Goal: Transaction & Acquisition: Obtain resource

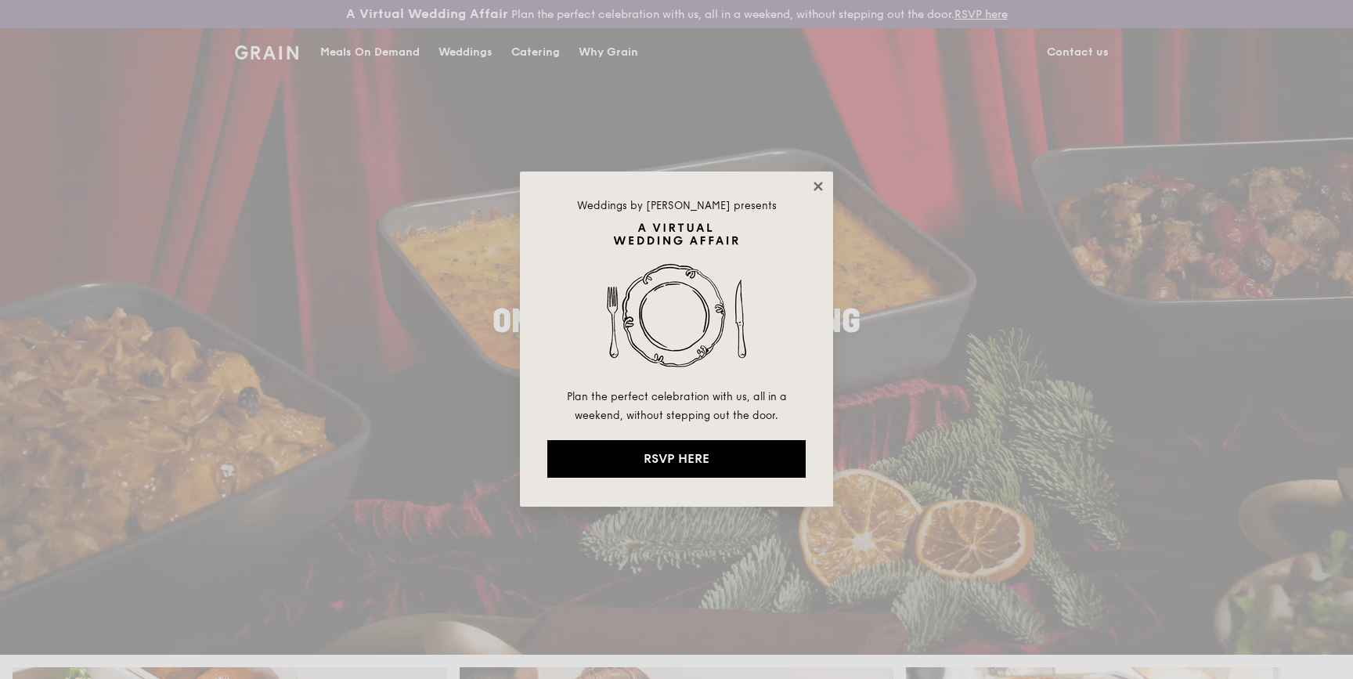
click at [821, 193] on icon at bounding box center [818, 186] width 14 height 14
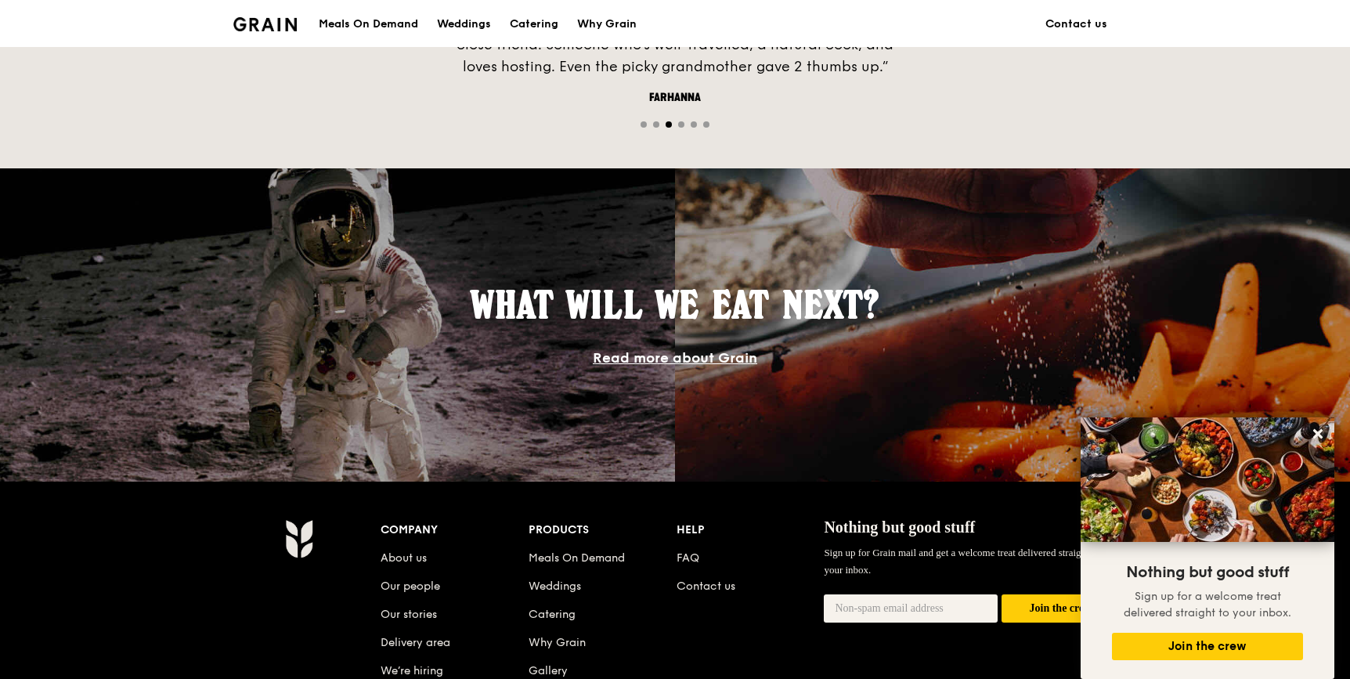
scroll to position [1289, 0]
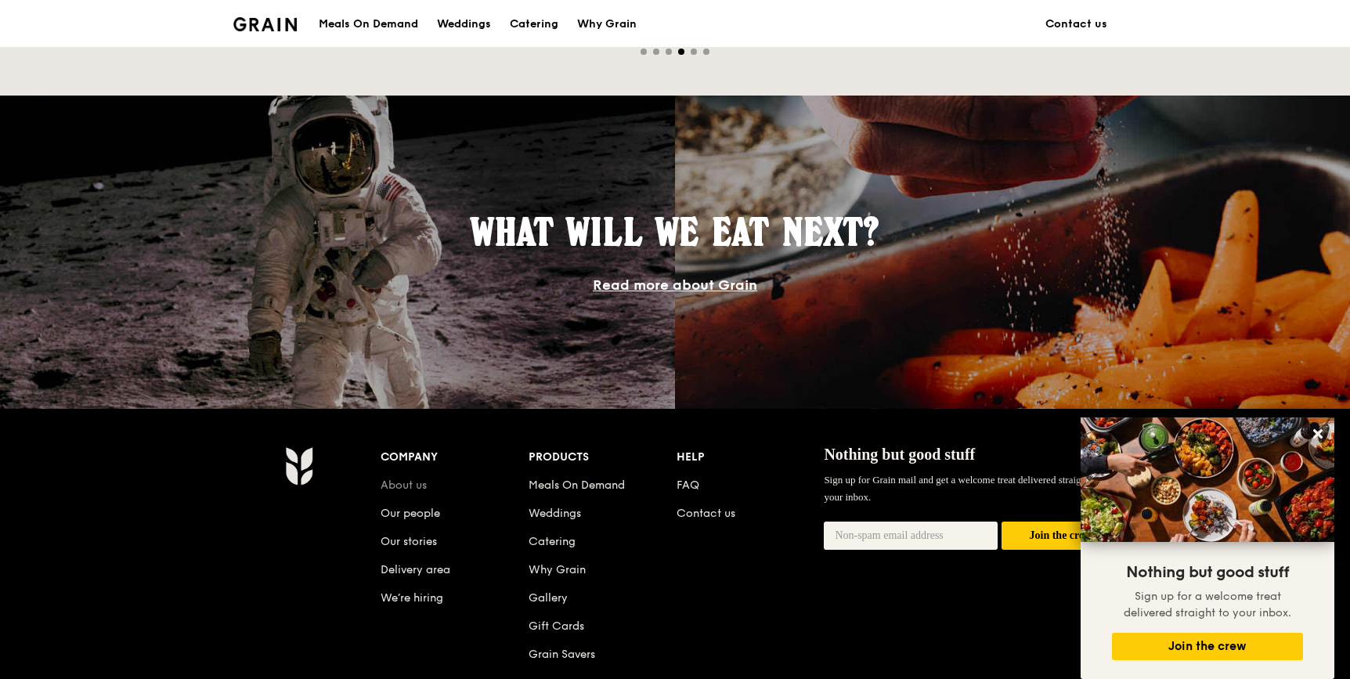
click at [393, 487] on link "About us" at bounding box center [404, 484] width 46 height 13
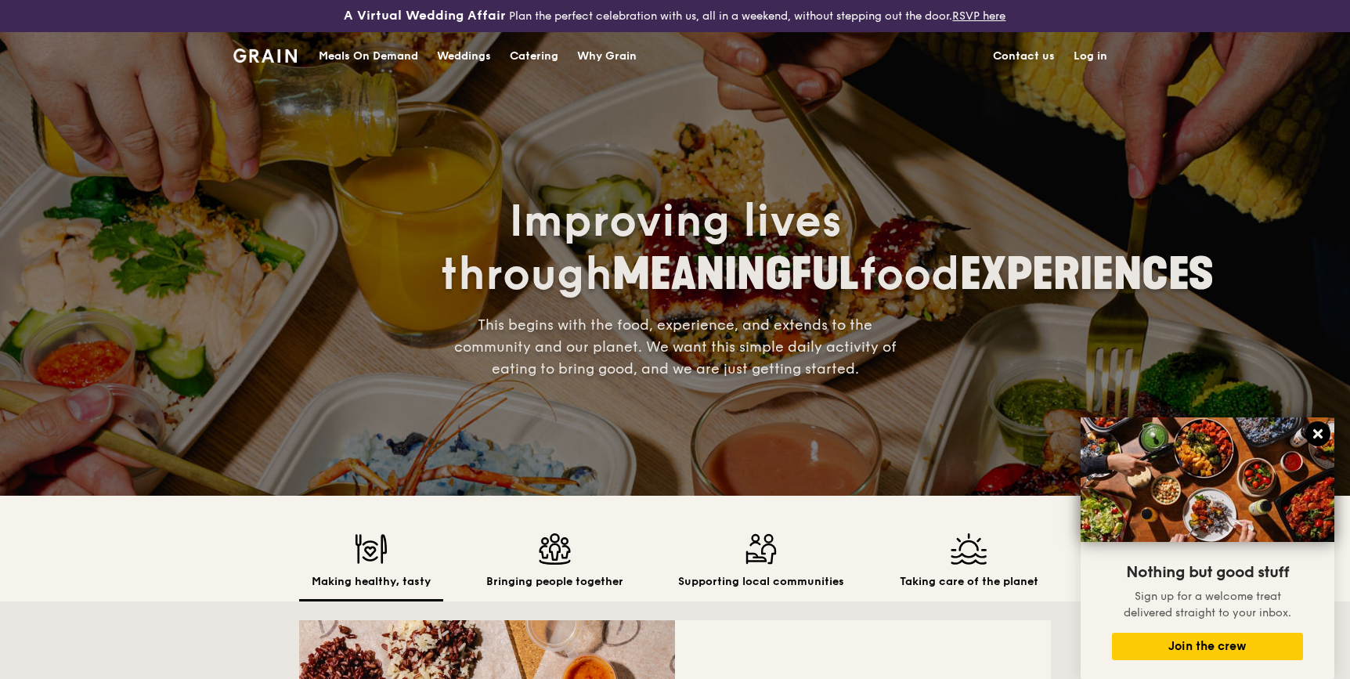
click at [1323, 429] on icon at bounding box center [1318, 434] width 14 height 14
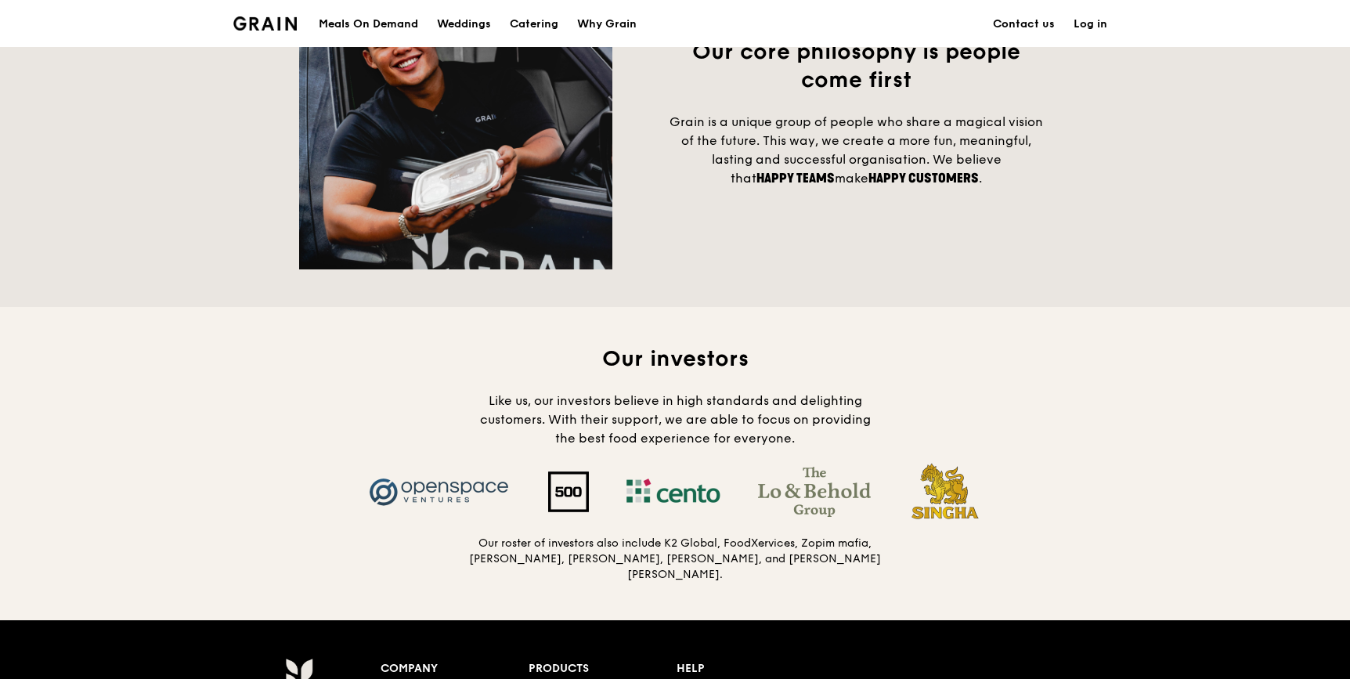
scroll to position [1298, 0]
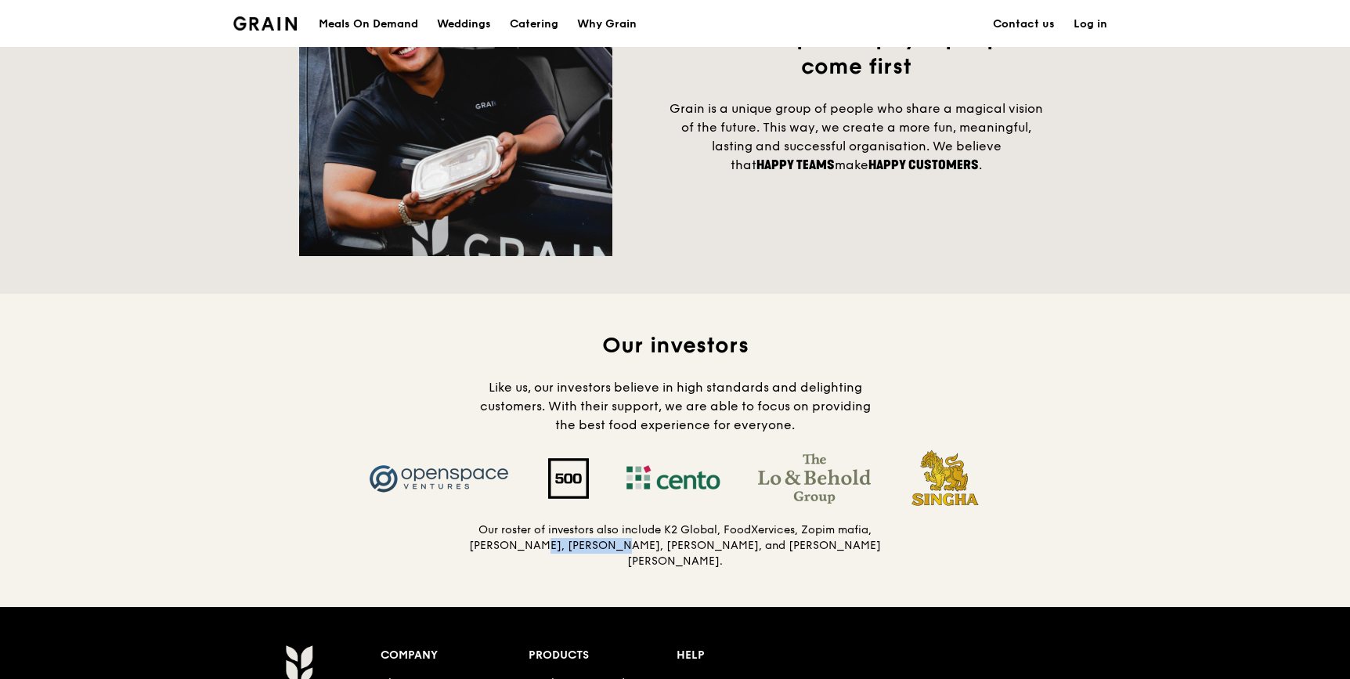
drag, startPoint x: 515, startPoint y: 547, endPoint x: 603, endPoint y: 551, distance: 88.6
click at [603, 551] on h5 "Our roster of investors also include K2 Global, FoodXervices, Zopim mafia, Koh …" at bounding box center [674, 545] width 413 height 47
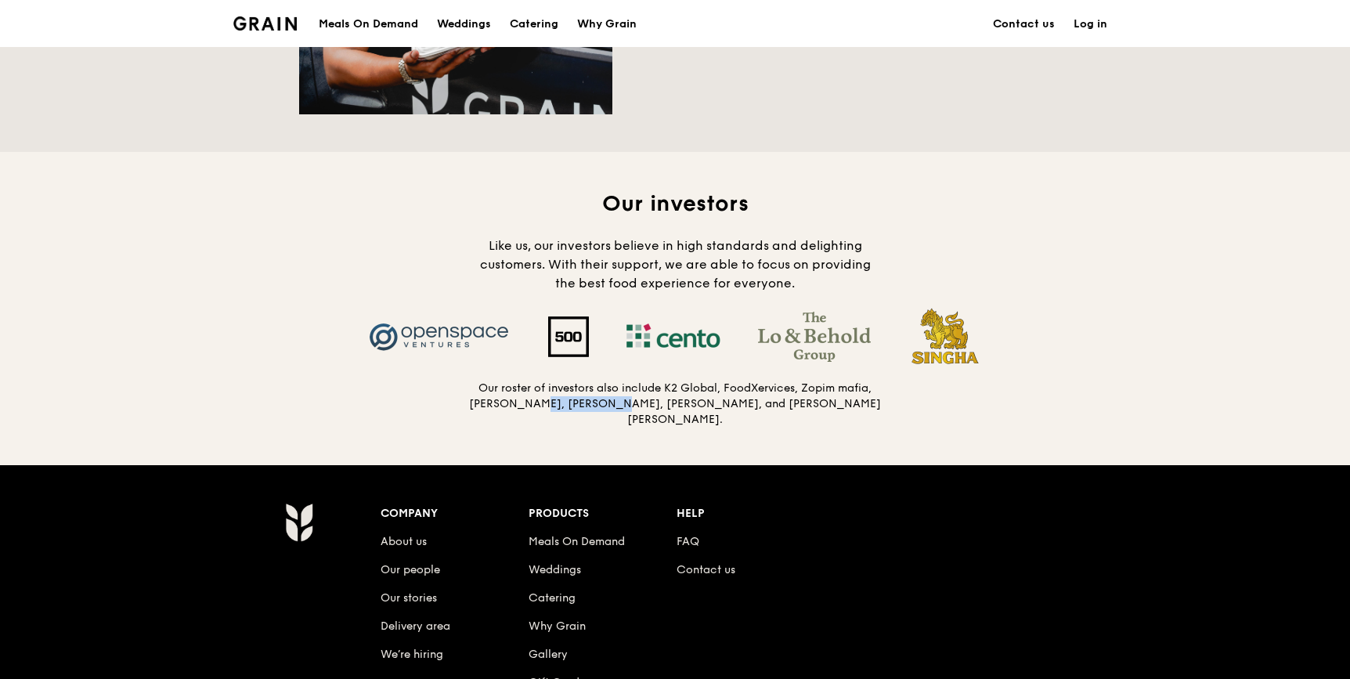
scroll to position [1446, 0]
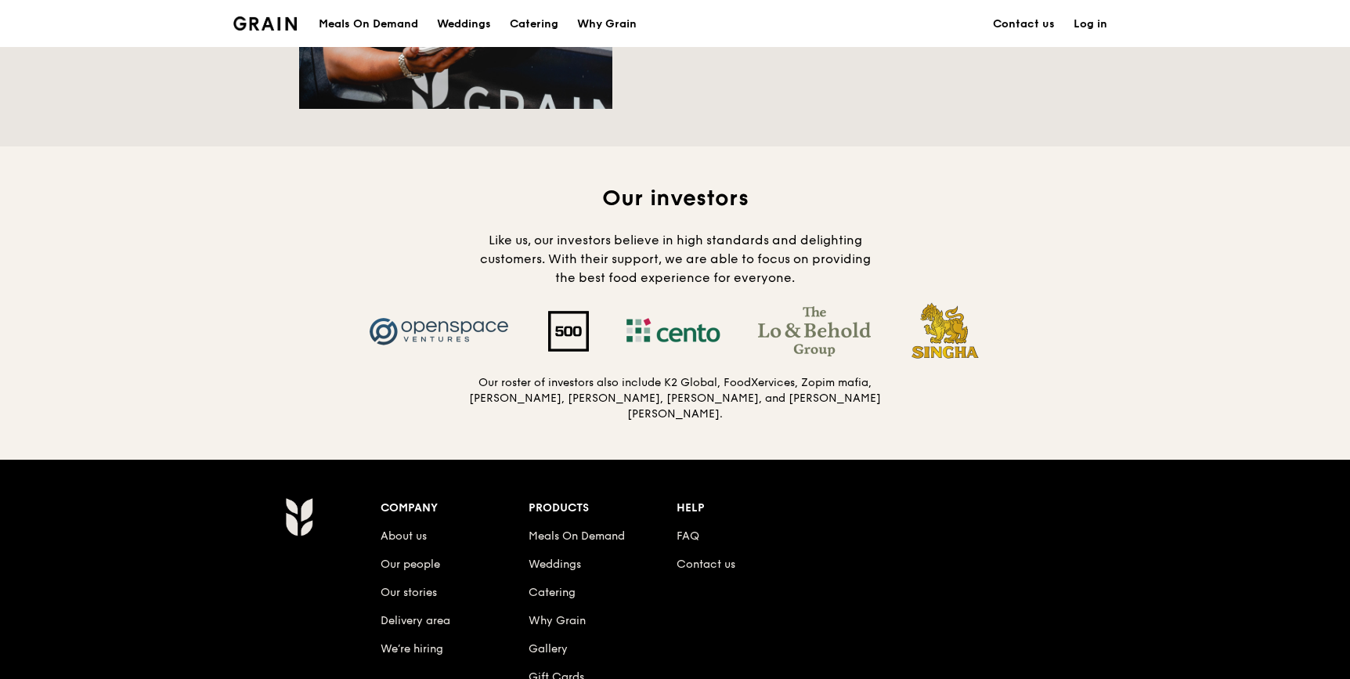
click at [748, 423] on div "Our investors Like us, our investors believe in high standards and delighting c…" at bounding box center [675, 302] width 1350 height 313
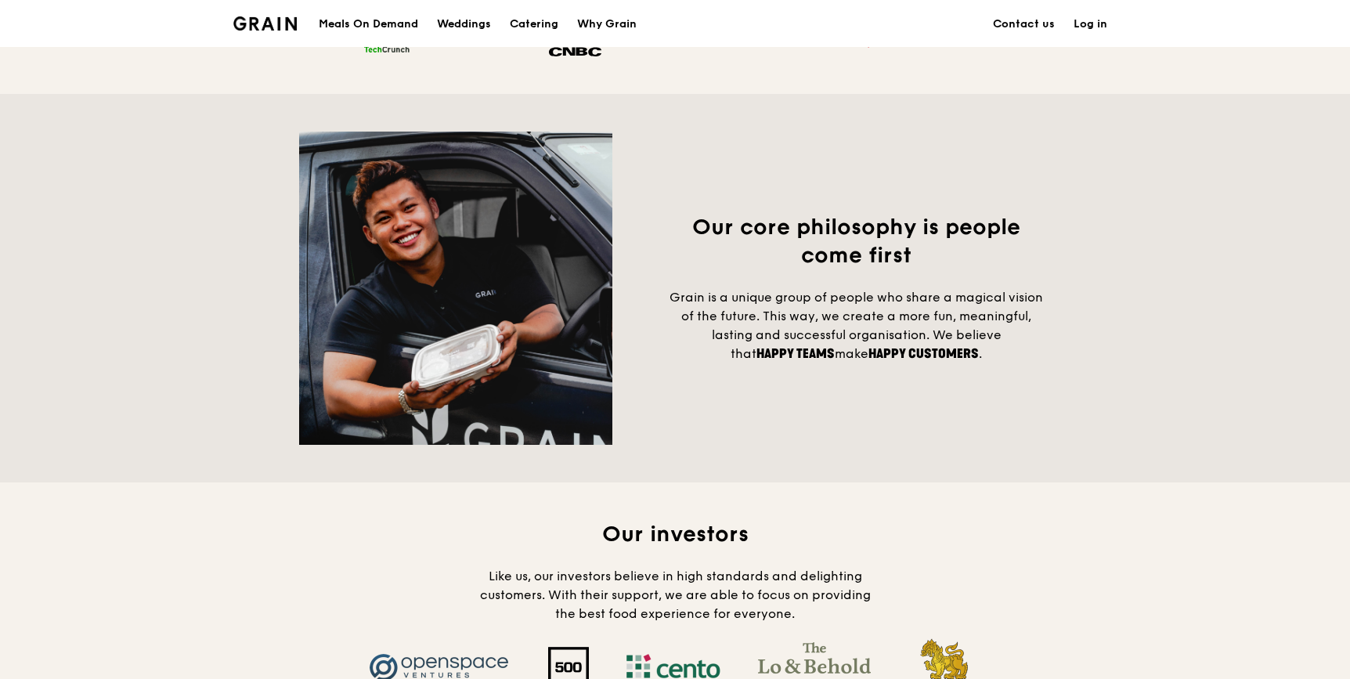
scroll to position [1110, 0]
click at [375, 14] on div "Meals On Demand" at bounding box center [368, 24] width 99 height 47
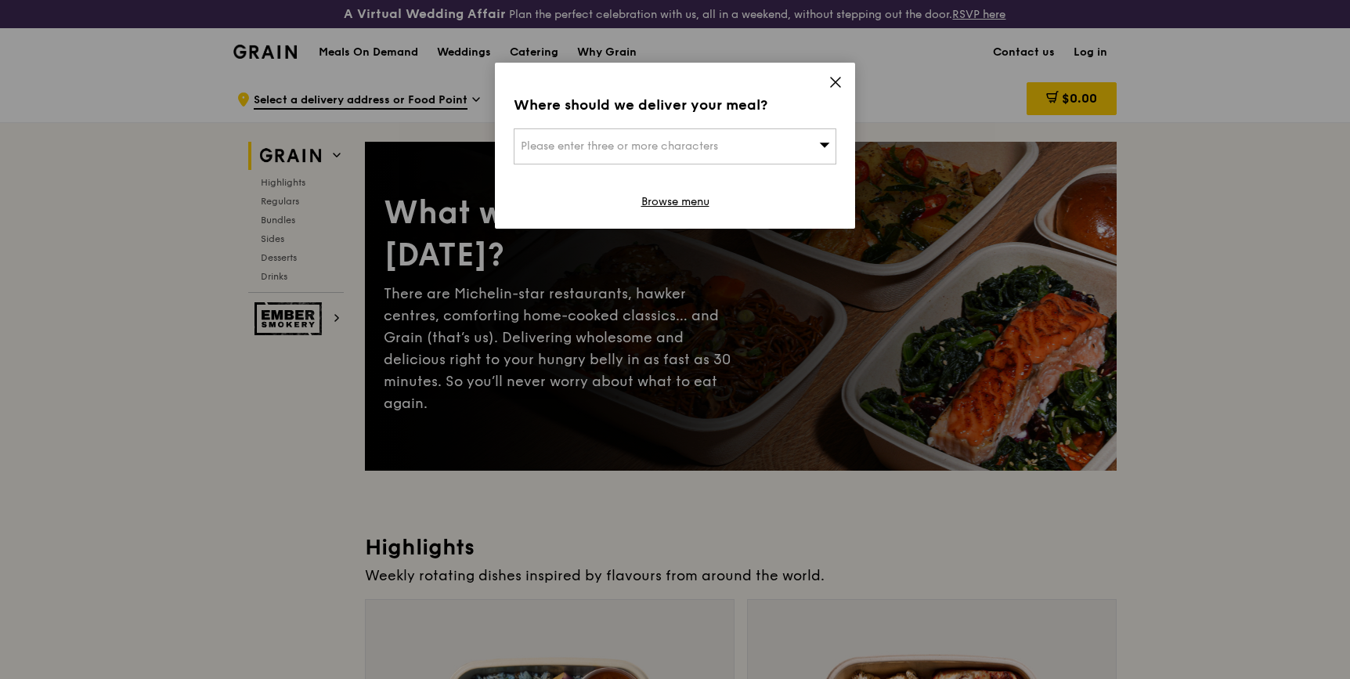
click at [828, 86] on div "Where should we deliver your meal? Please enter three or more characters Browse…" at bounding box center [675, 146] width 360 height 166
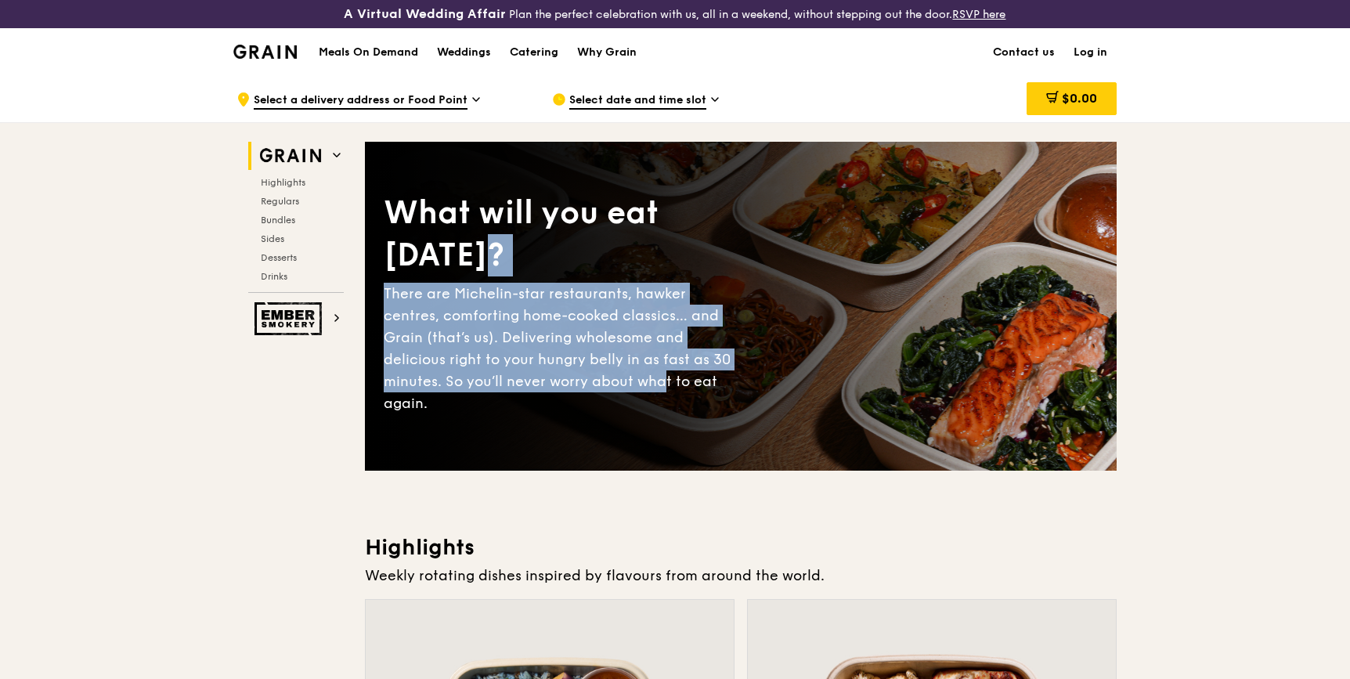
drag, startPoint x: 578, startPoint y: 383, endPoint x: 578, endPoint y: 280, distance: 103.4
click at [578, 280] on div "What will you eat today? There are Michelin-star restaurants, hawker centres, c…" at bounding box center [741, 306] width 752 height 266
click at [578, 276] on div "What will you eat today?" at bounding box center [562, 234] width 357 height 85
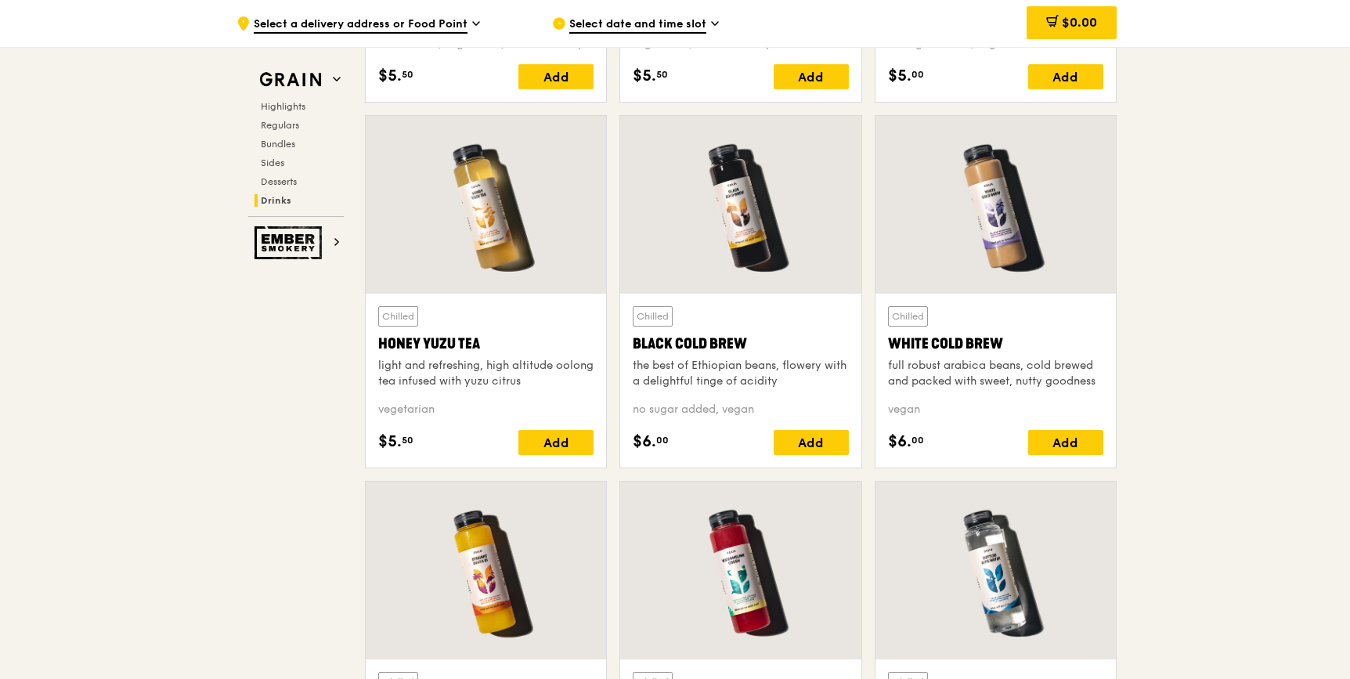
scroll to position [5686, 0]
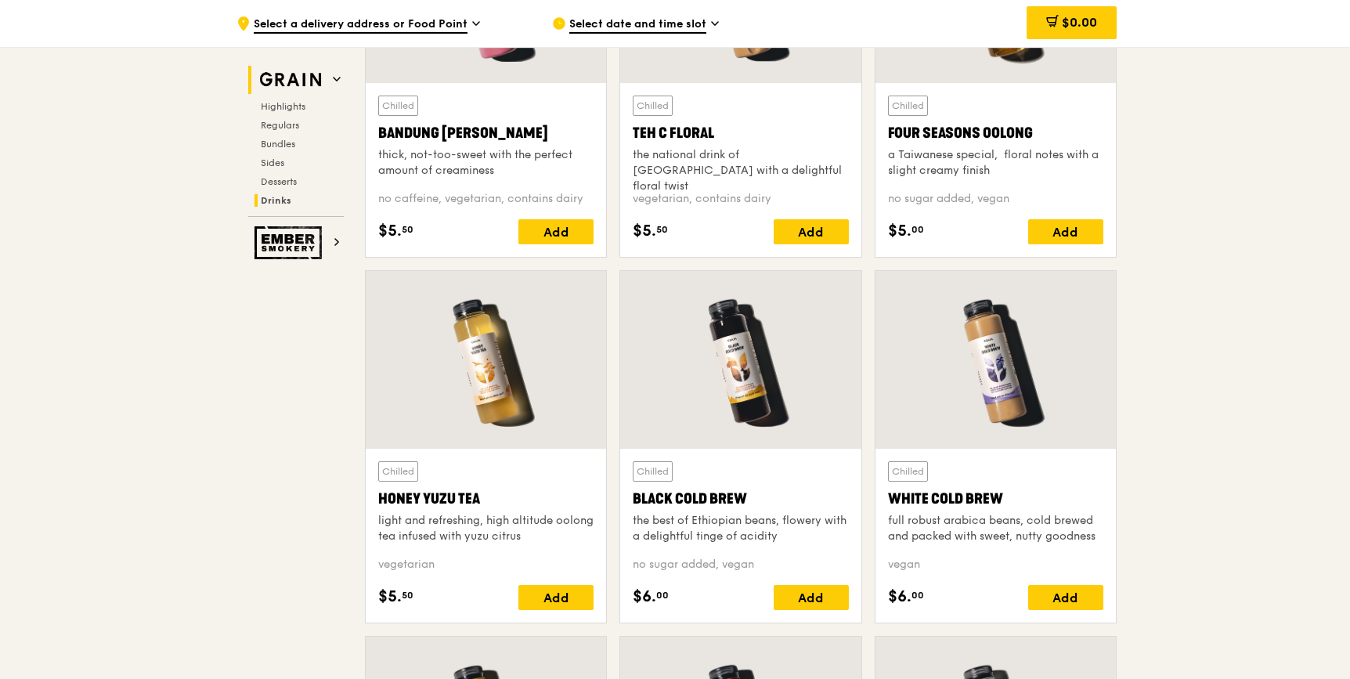
click at [339, 81] on icon at bounding box center [337, 79] width 8 height 8
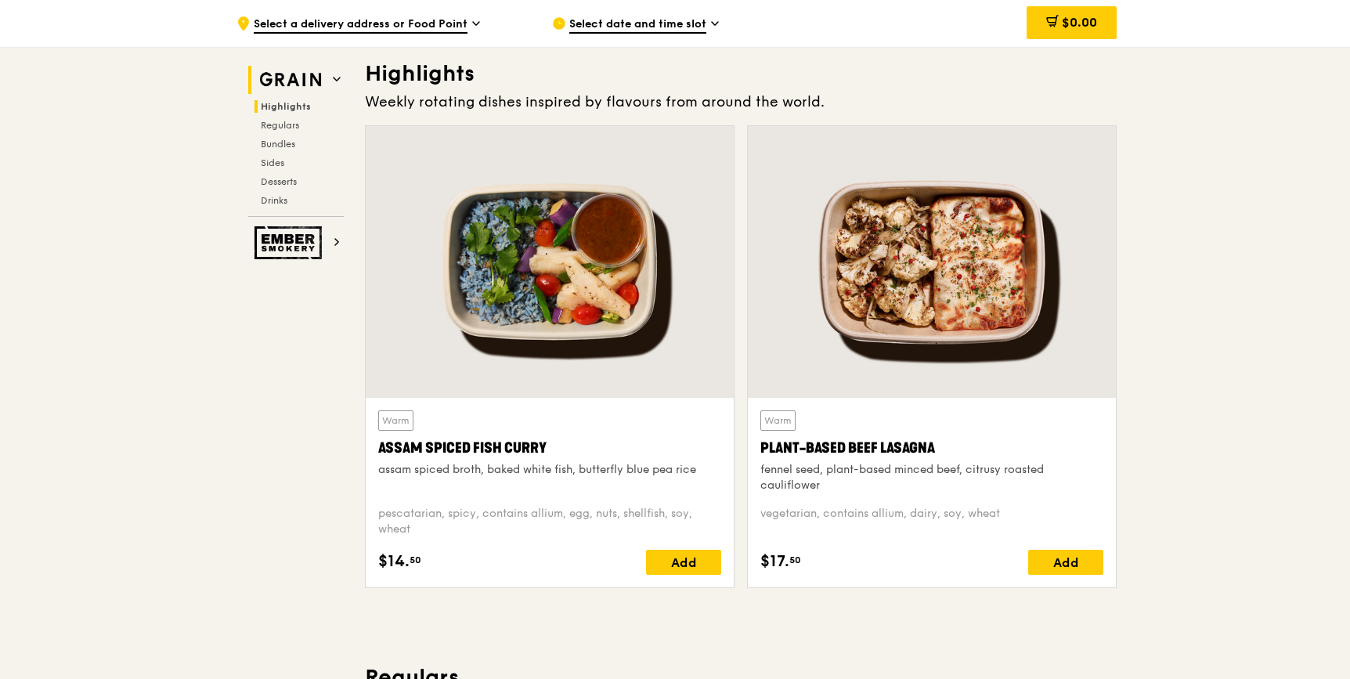
scroll to position [470, 0]
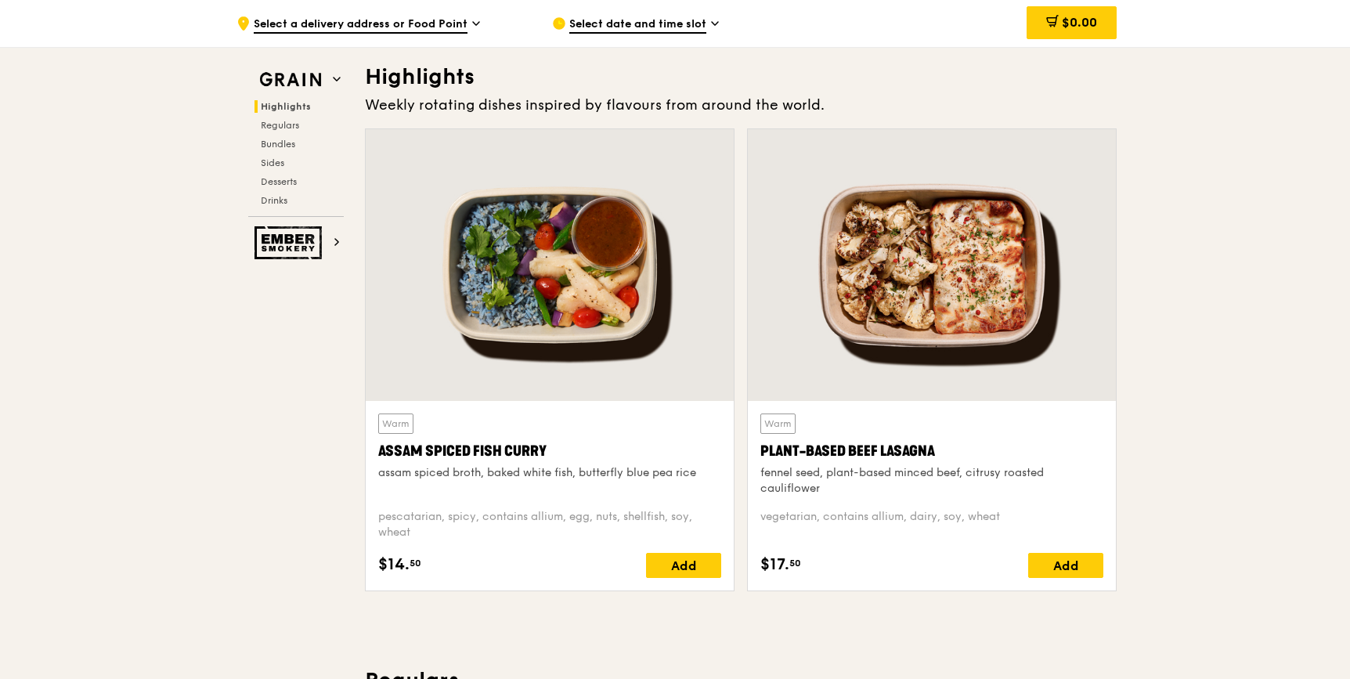
click at [312, 106] on h2 "Highlights" at bounding box center [299, 106] width 89 height 13
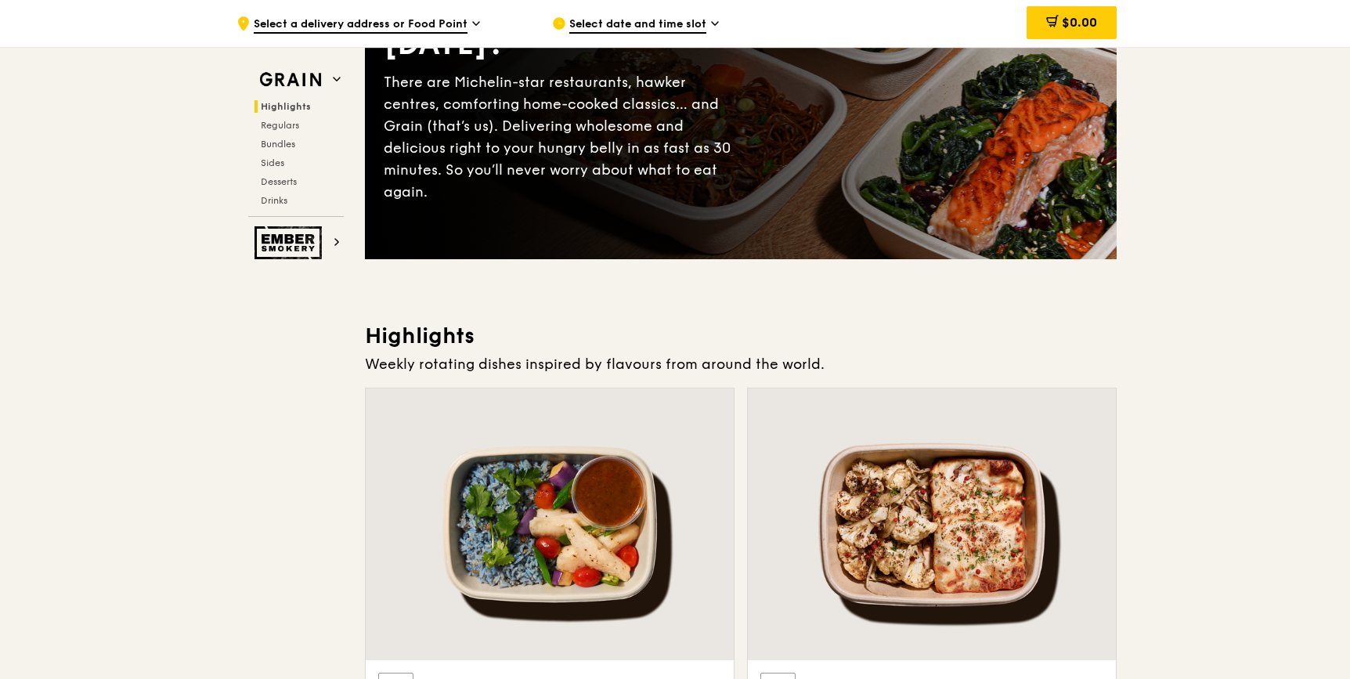
scroll to position [0, 0]
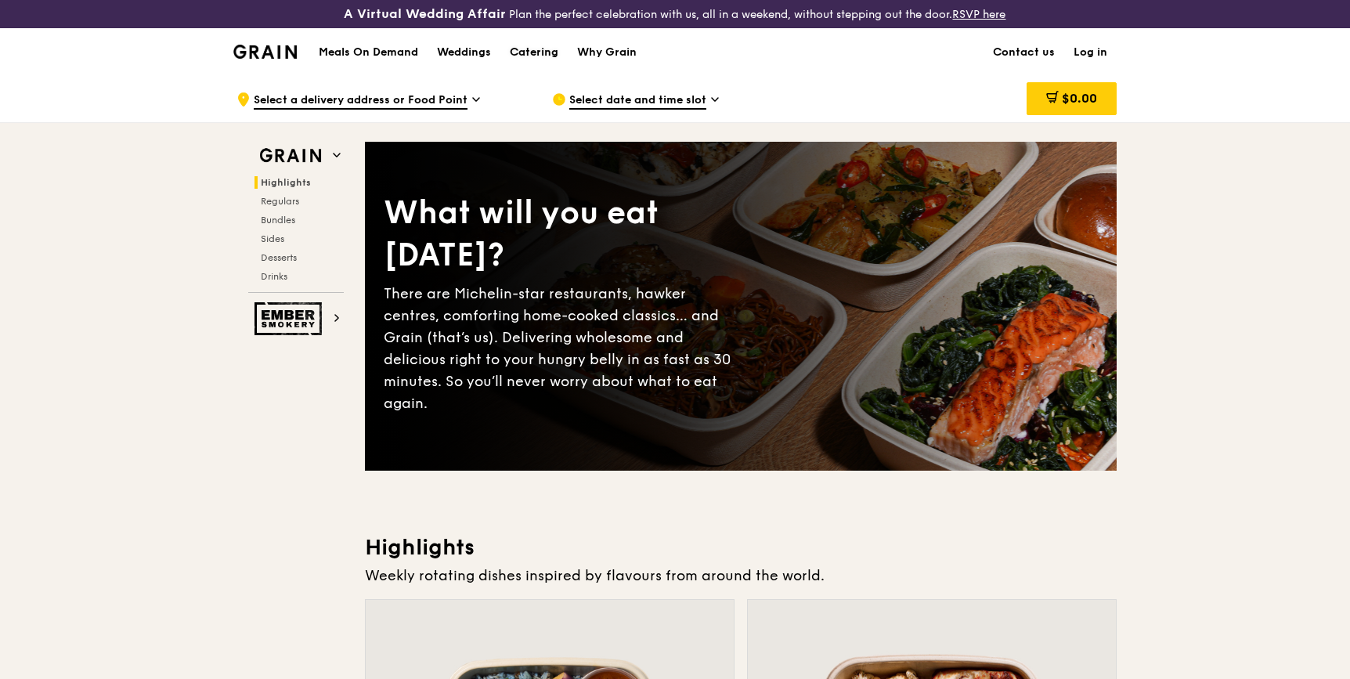
click at [523, 59] on div "Catering" at bounding box center [534, 52] width 49 height 47
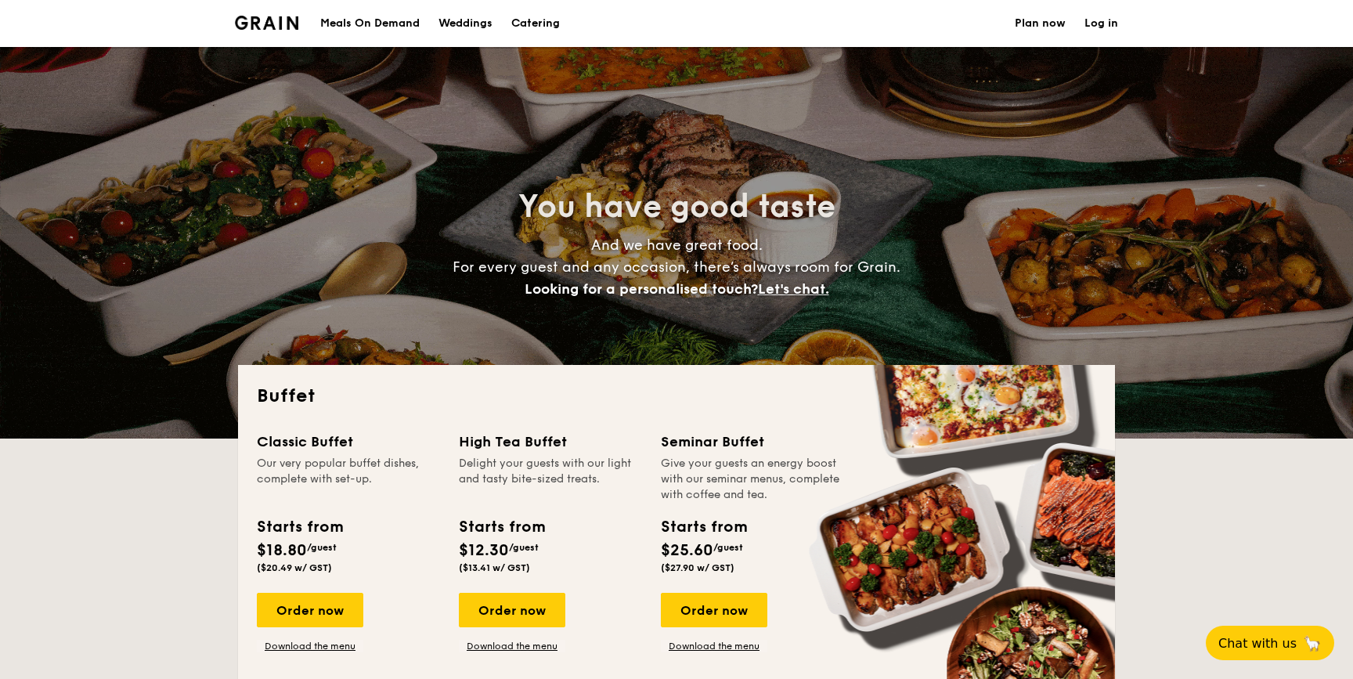
select select
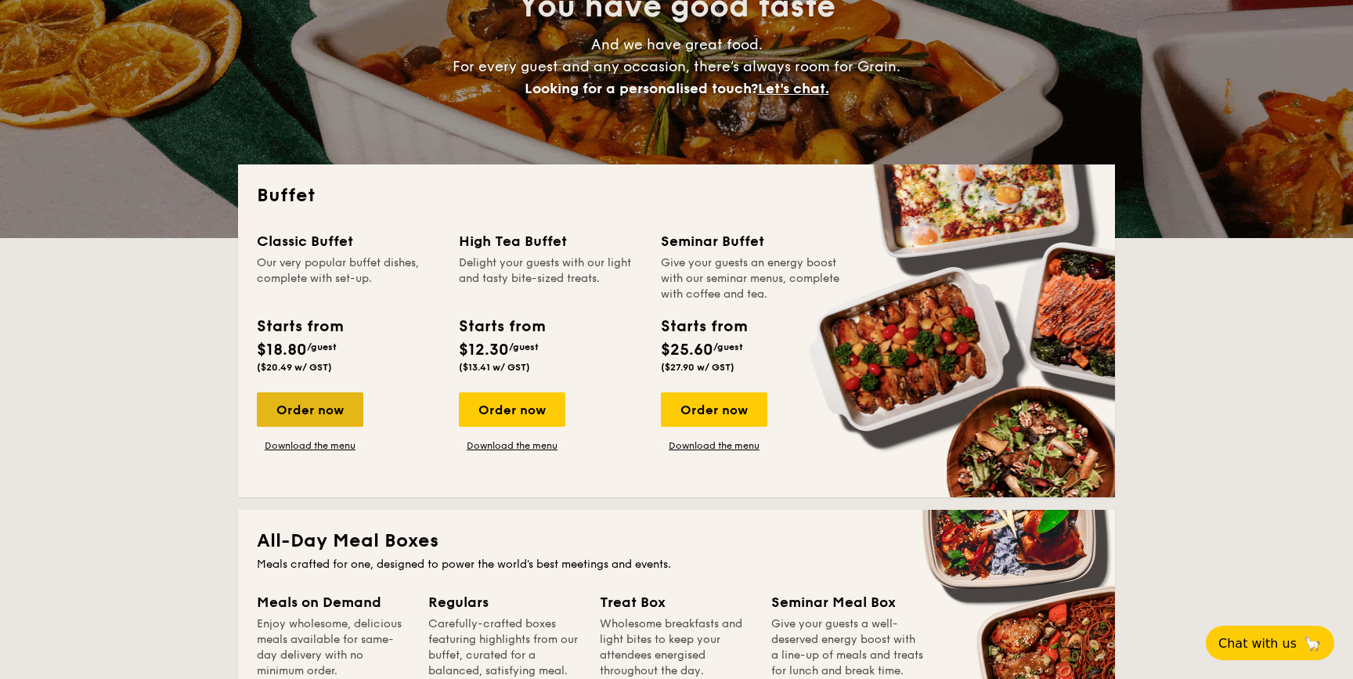
scroll to position [230, 0]
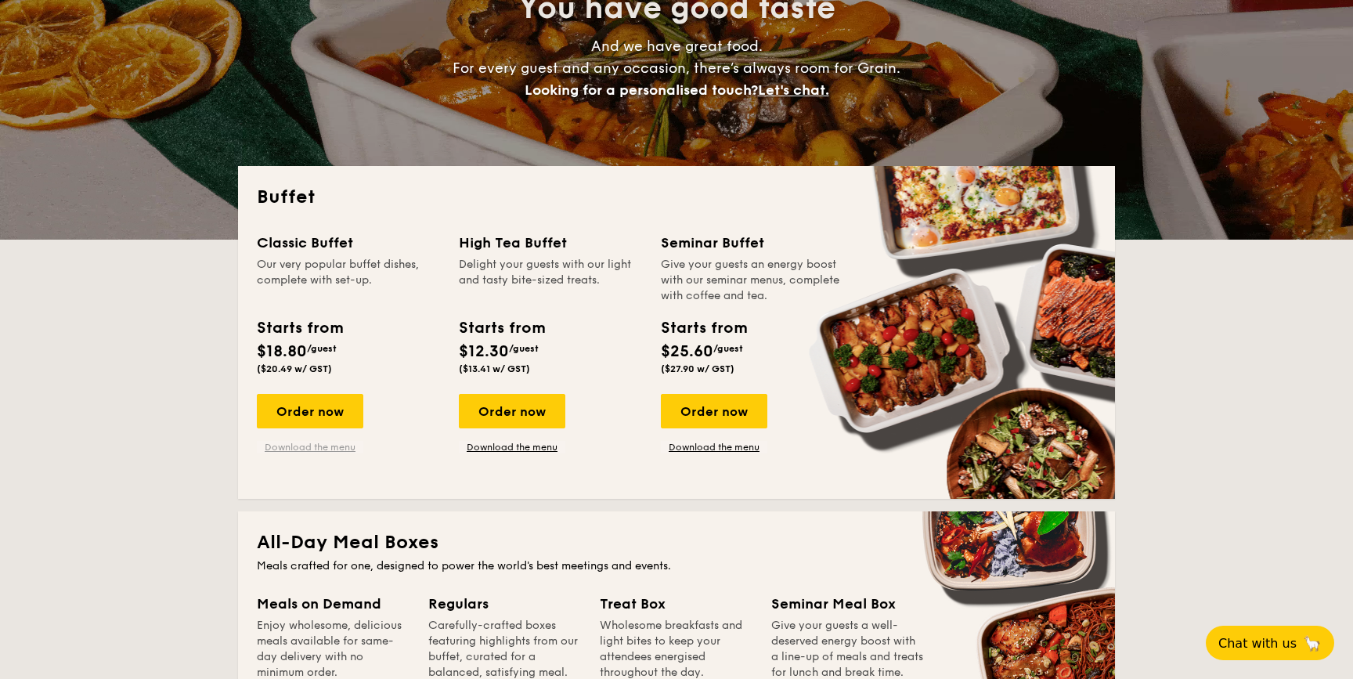
click at [323, 449] on link "Download the menu" at bounding box center [310, 447] width 107 height 13
